Goal: Task Accomplishment & Management: Manage account settings

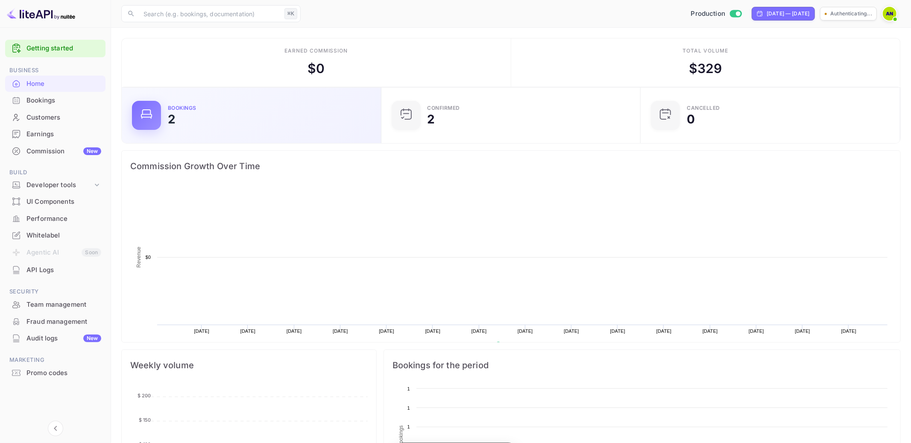
scroll to position [139, 254]
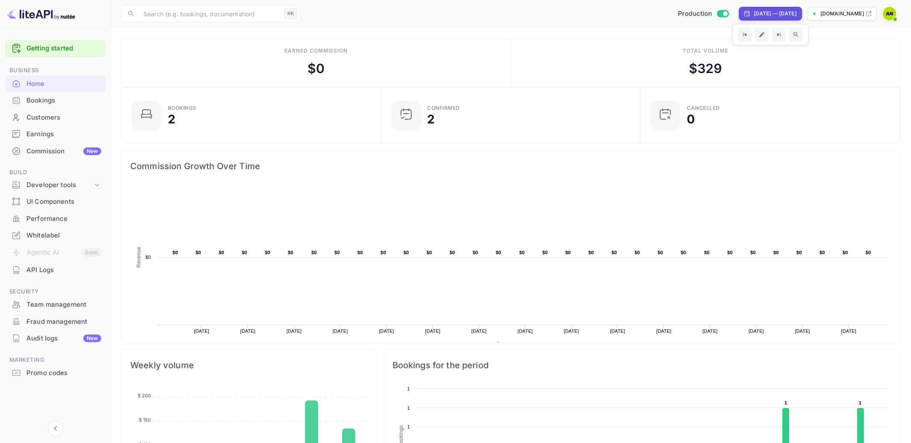
click at [892, 15] on span at bounding box center [895, 19] width 9 height 9
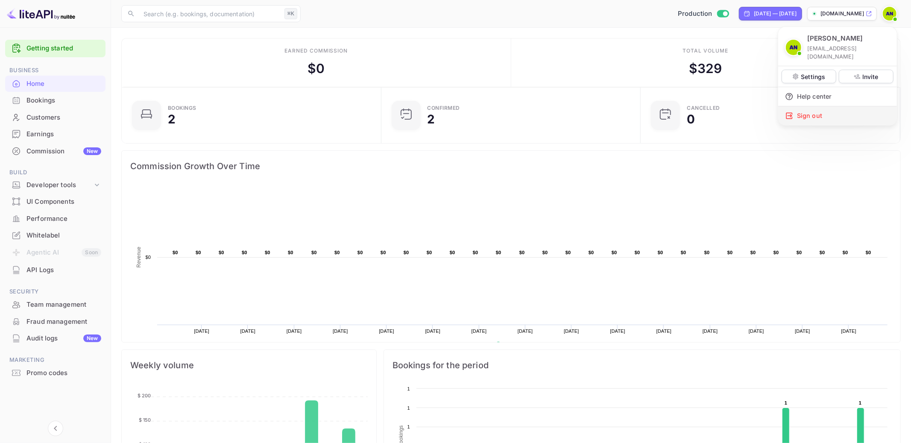
click at [836, 107] on div "Sign out" at bounding box center [837, 115] width 119 height 19
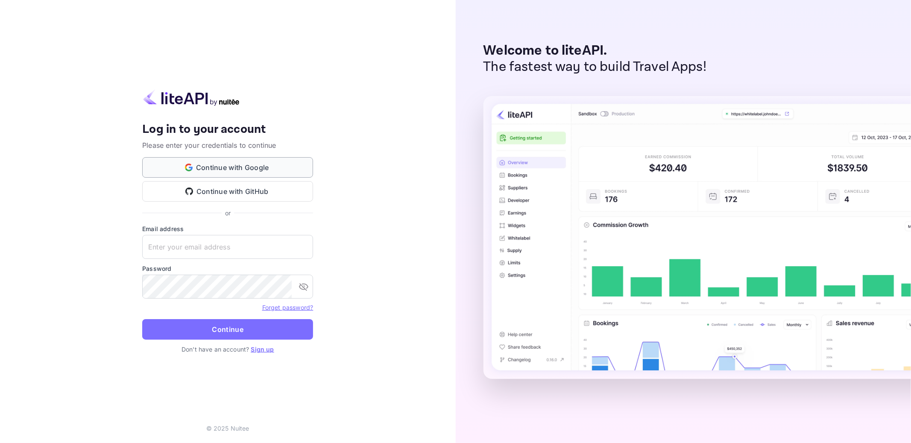
type input "[EMAIL_ADDRESS][DOMAIN_NAME]"
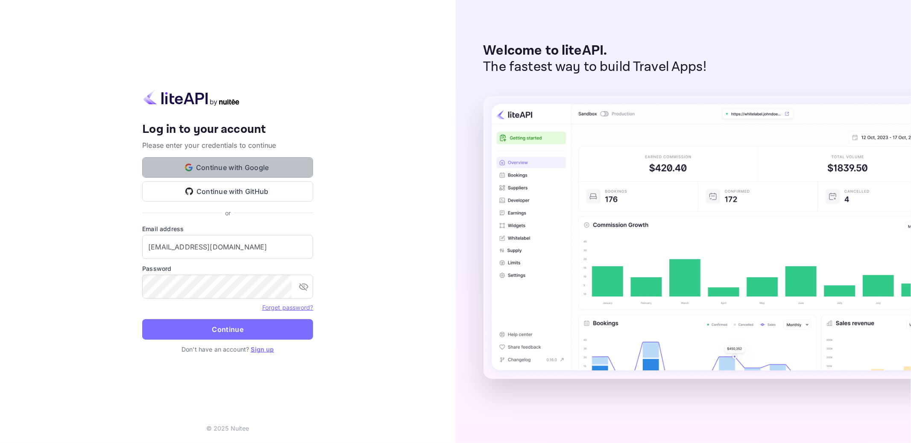
click at [247, 163] on button "Continue with Google" at bounding box center [227, 167] width 171 height 20
click at [271, 166] on button "Continue with Google" at bounding box center [227, 167] width 171 height 20
click at [221, 170] on button "Continue with Google" at bounding box center [227, 167] width 171 height 20
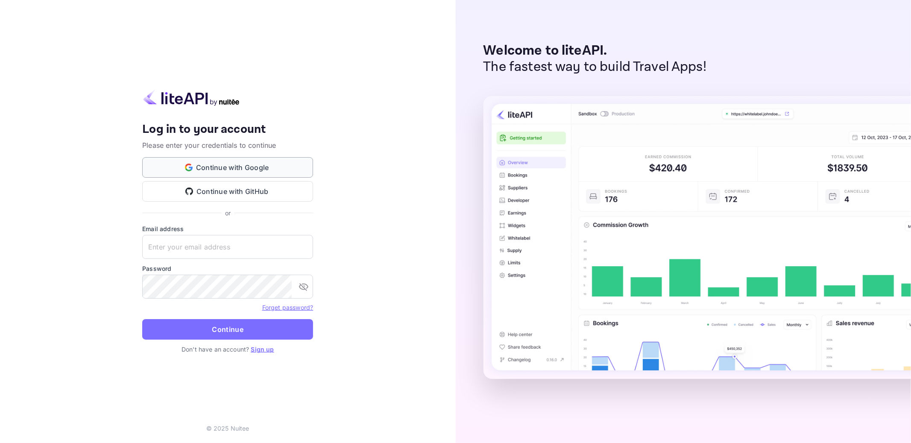
type input "[EMAIL_ADDRESS][DOMAIN_NAME]"
click at [241, 165] on button "Continue with Google" at bounding box center [227, 167] width 171 height 20
click at [262, 164] on button "Continue with Google" at bounding box center [227, 167] width 171 height 20
click at [224, 160] on button "Continue with Google" at bounding box center [227, 167] width 171 height 20
type input "[EMAIL_ADDRESS][DOMAIN_NAME]"
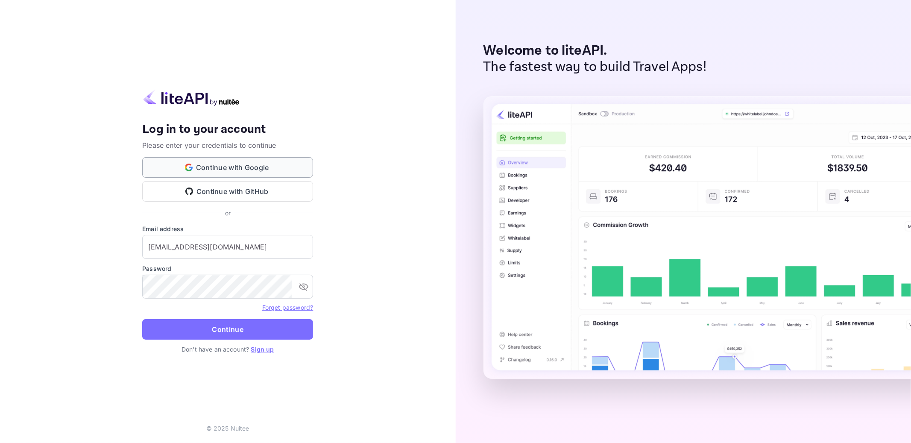
click at [262, 164] on button "Continue with Google" at bounding box center [227, 167] width 171 height 20
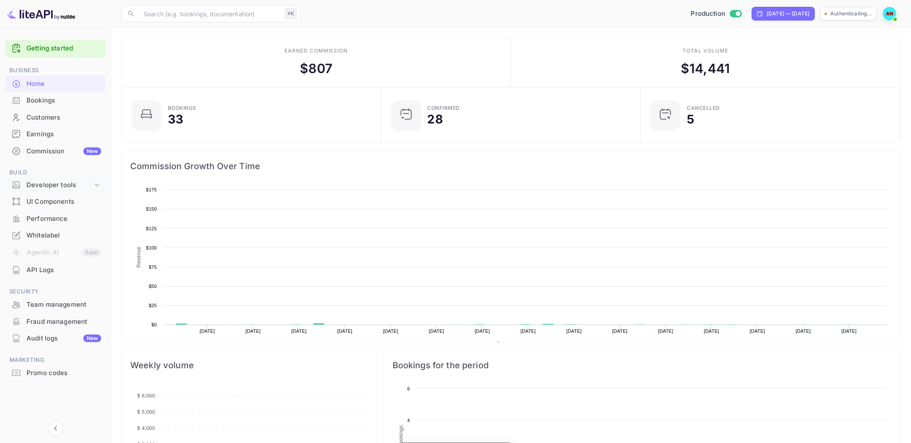
scroll to position [139, 254]
